Goal: Transaction & Acquisition: Purchase product/service

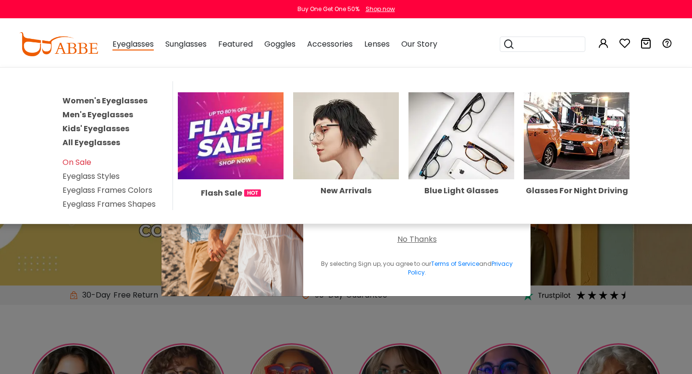
click at [103, 99] on link "Women's Eyeglasses" at bounding box center [104, 100] width 85 height 11
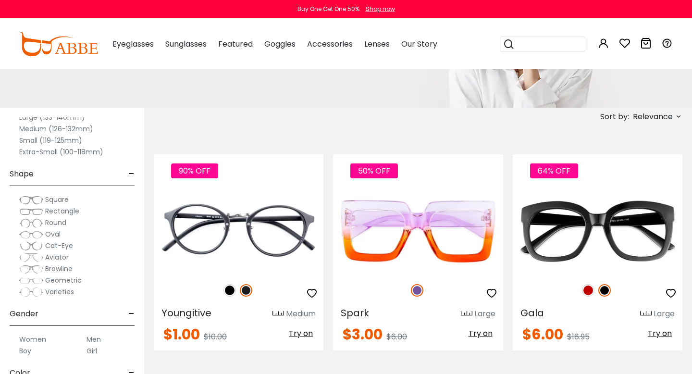
scroll to position [54, 0]
click at [34, 244] on img at bounding box center [31, 245] width 24 height 10
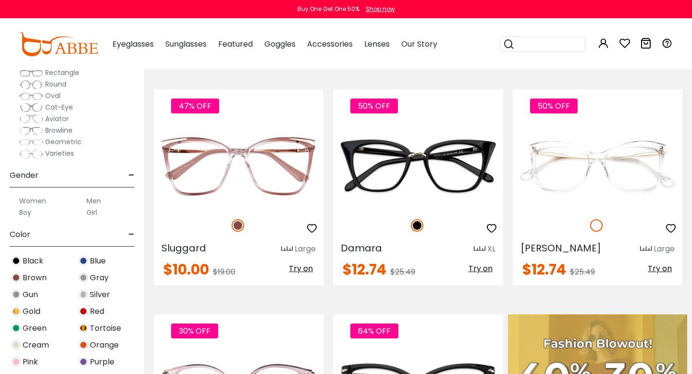
scroll to position [197, 0]
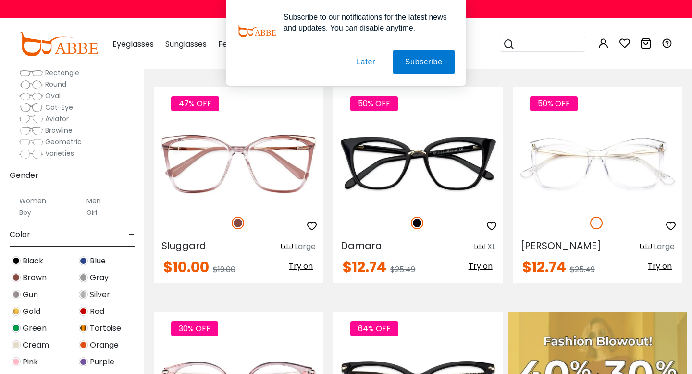
click at [0, 0] on button "Later" at bounding box center [0, 0] width 0 height 0
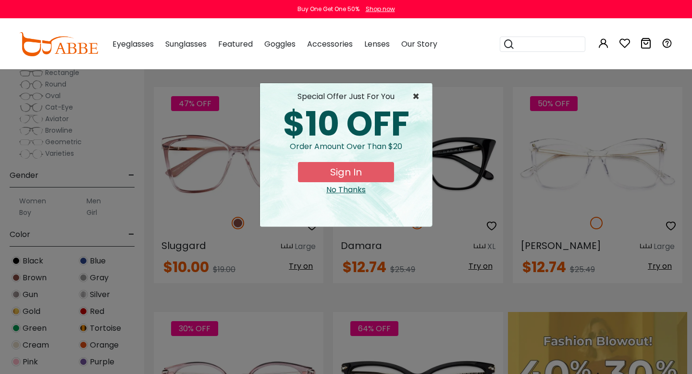
click at [416, 95] on span "×" at bounding box center [418, 97] width 12 height 12
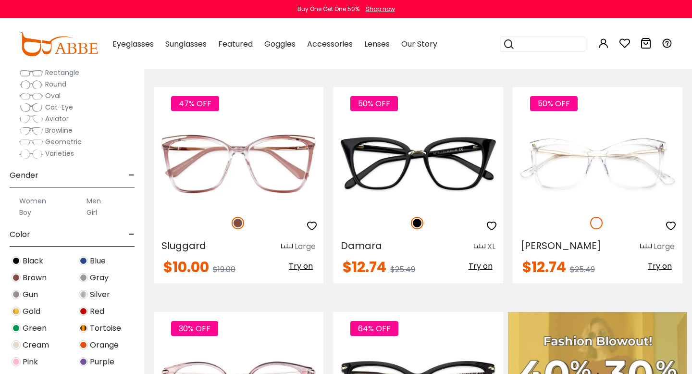
click at [82, 313] on img at bounding box center [83, 310] width 9 height 9
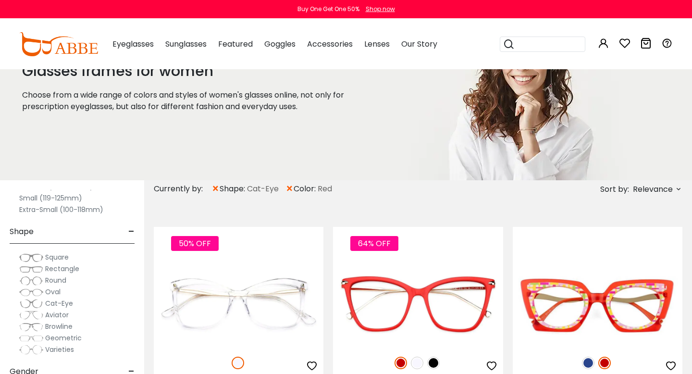
scroll to position [90, 0]
